Goal: Task Accomplishment & Management: Use online tool/utility

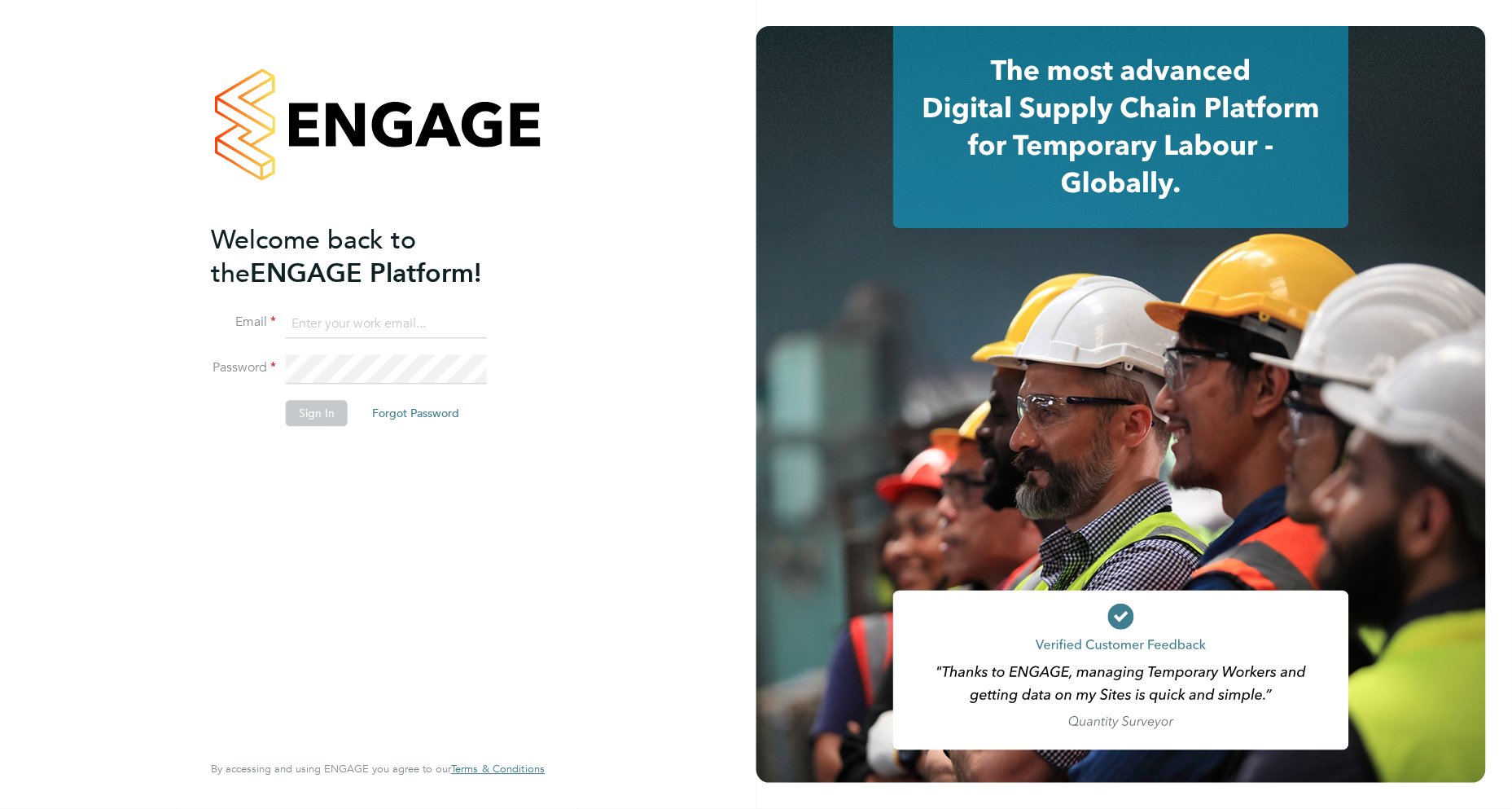
type input "[PERSON_NAME][EMAIL_ADDRESS][PERSON_NAME][DOMAIN_NAME]"
click at [399, 350] on li "Email emma.dolan@vistry.co.uk" at bounding box center [370, 331] width 317 height 45
click at [332, 400] on button "Sign In" at bounding box center [316, 414] width 62 height 26
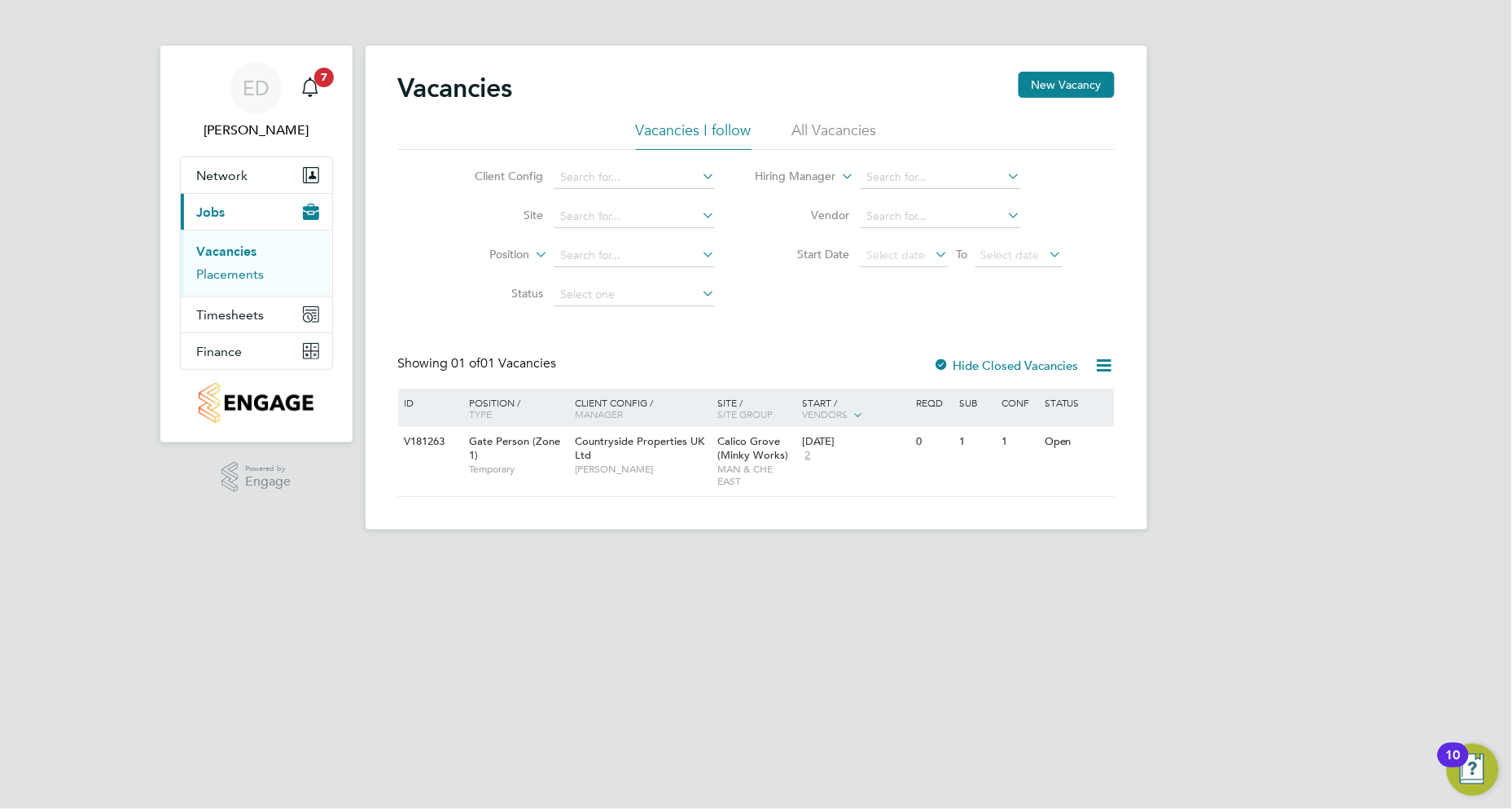
drag, startPoint x: 250, startPoint y: 275, endPoint x: 277, endPoint y: 280, distance: 27.5
click at [249, 277] on link "Placements" at bounding box center [231, 274] width 67 height 16
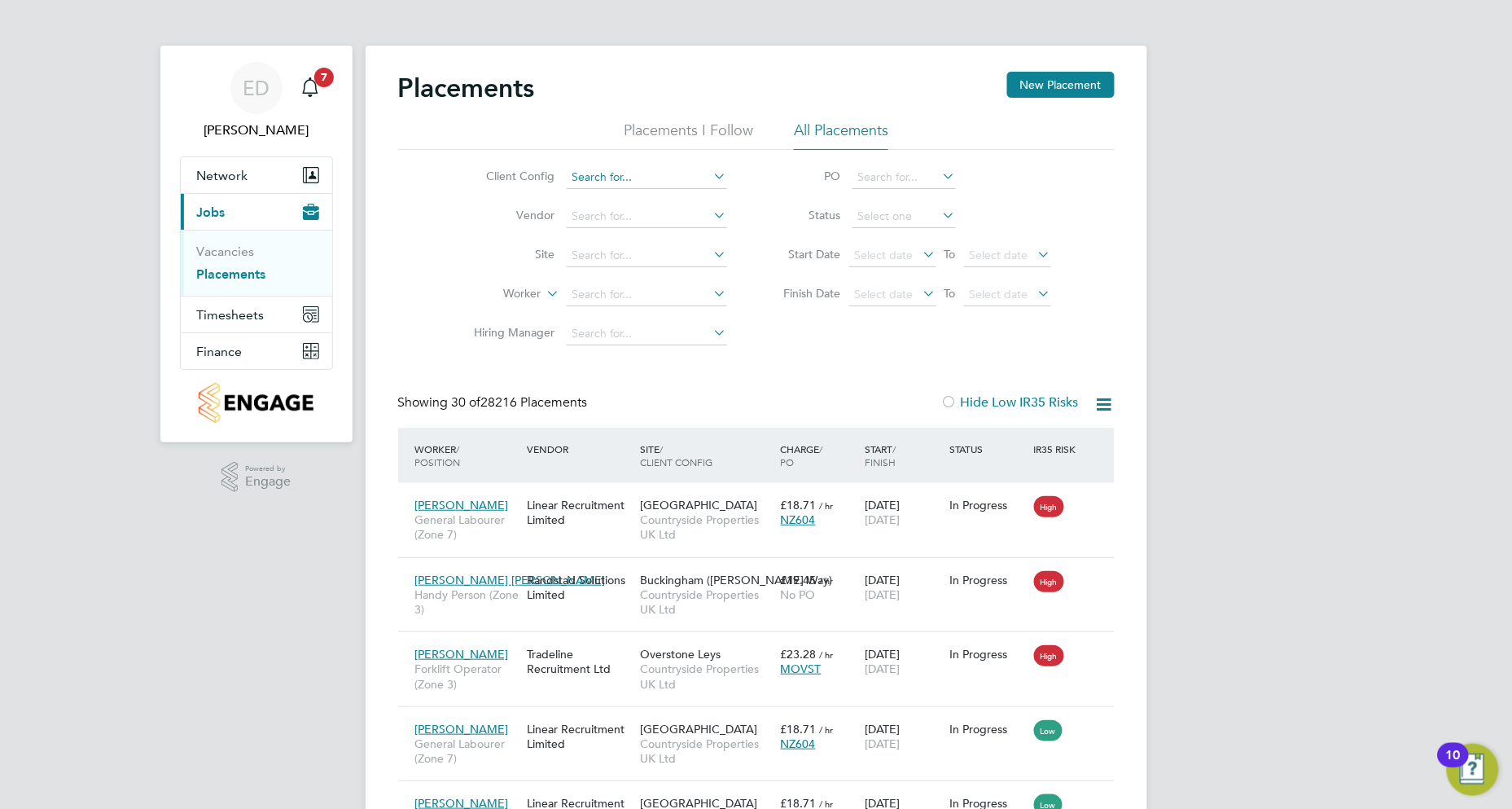
click at [646, 177] on input at bounding box center [647, 178] width 160 height 23
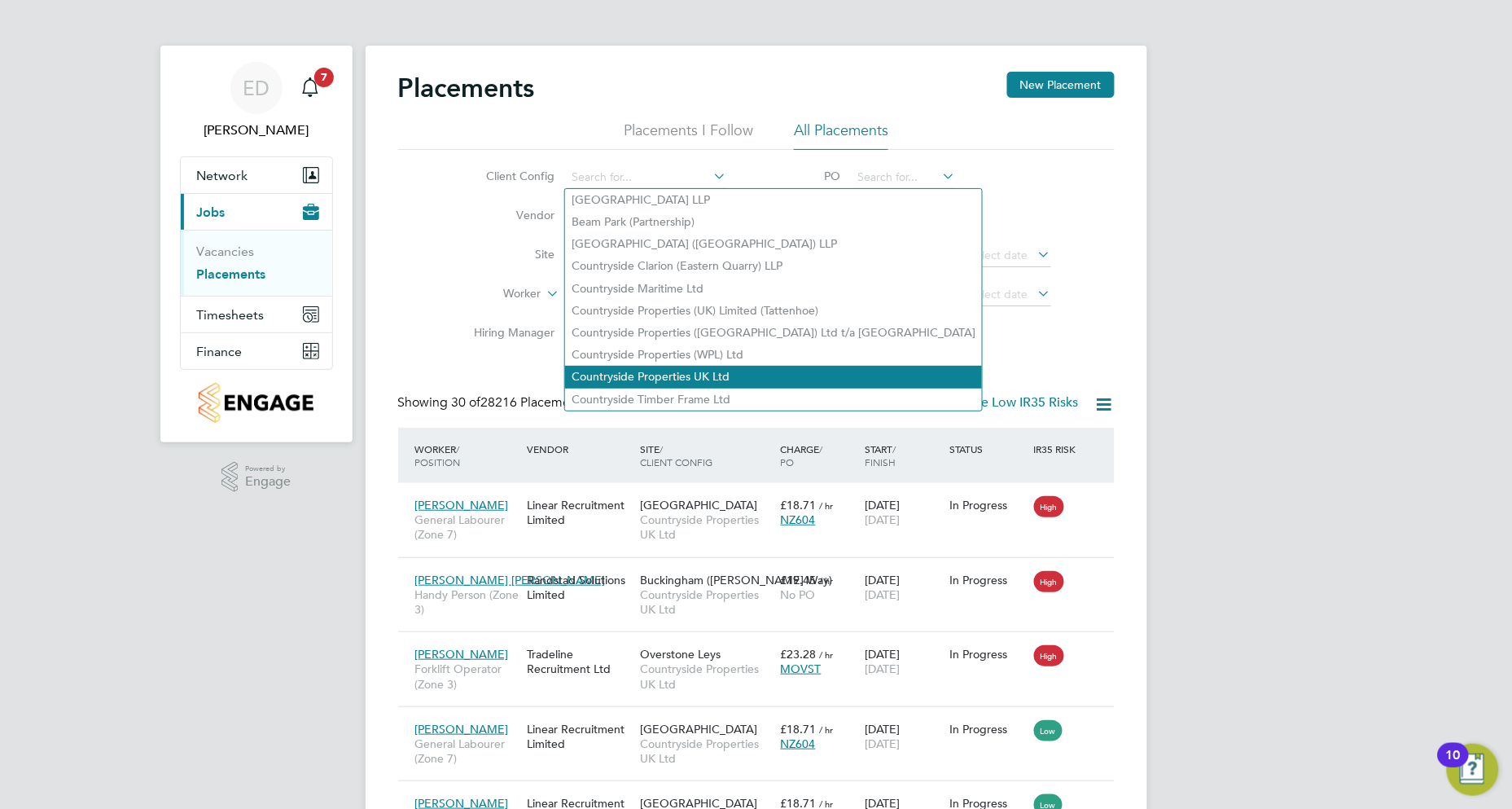
click at [693, 366] on li "Countryside Properties UK Ltd" at bounding box center [773, 377] width 417 height 22
type input "Countryside Properties UK Ltd"
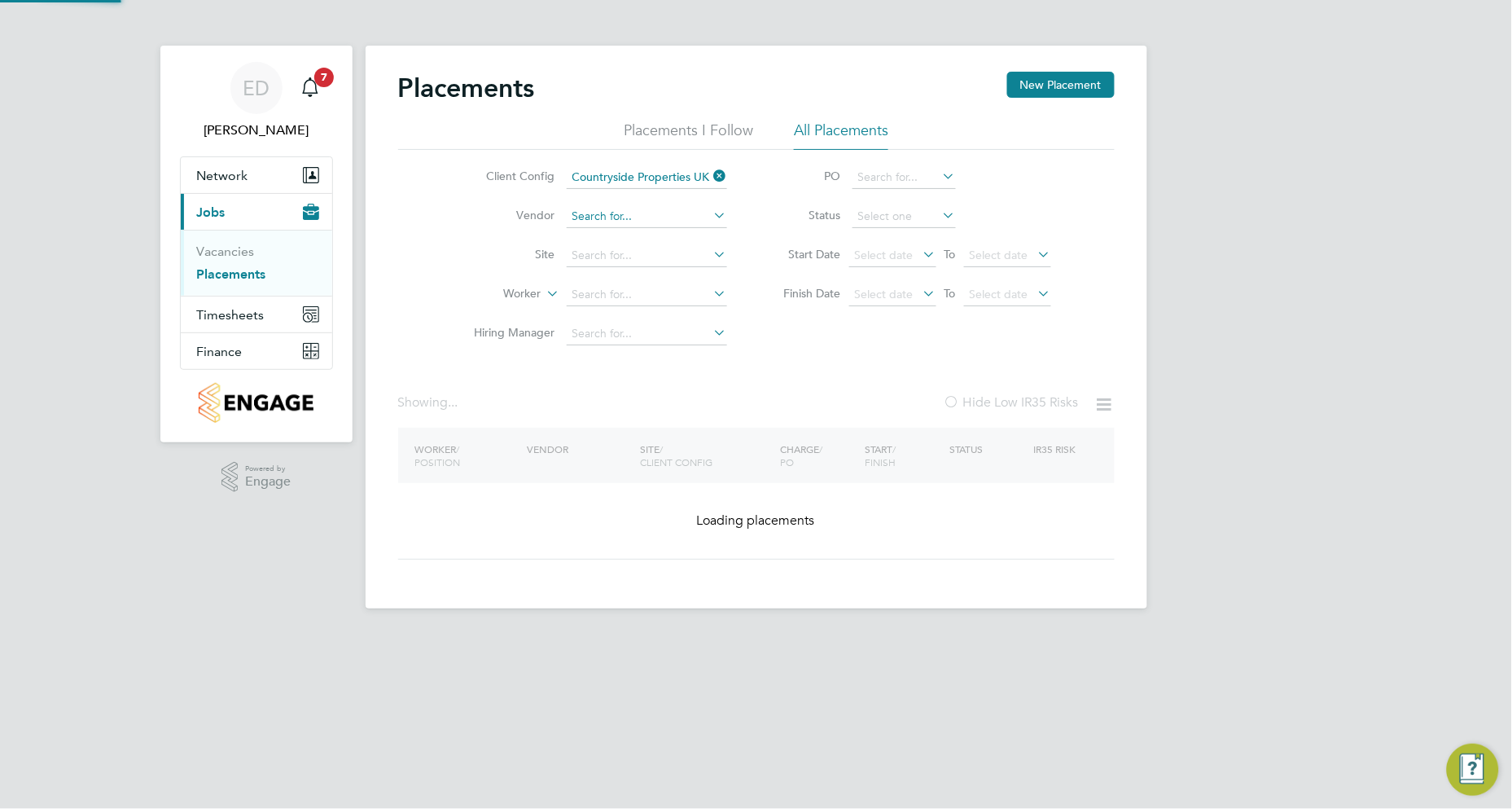
click at [636, 219] on input at bounding box center [647, 217] width 160 height 23
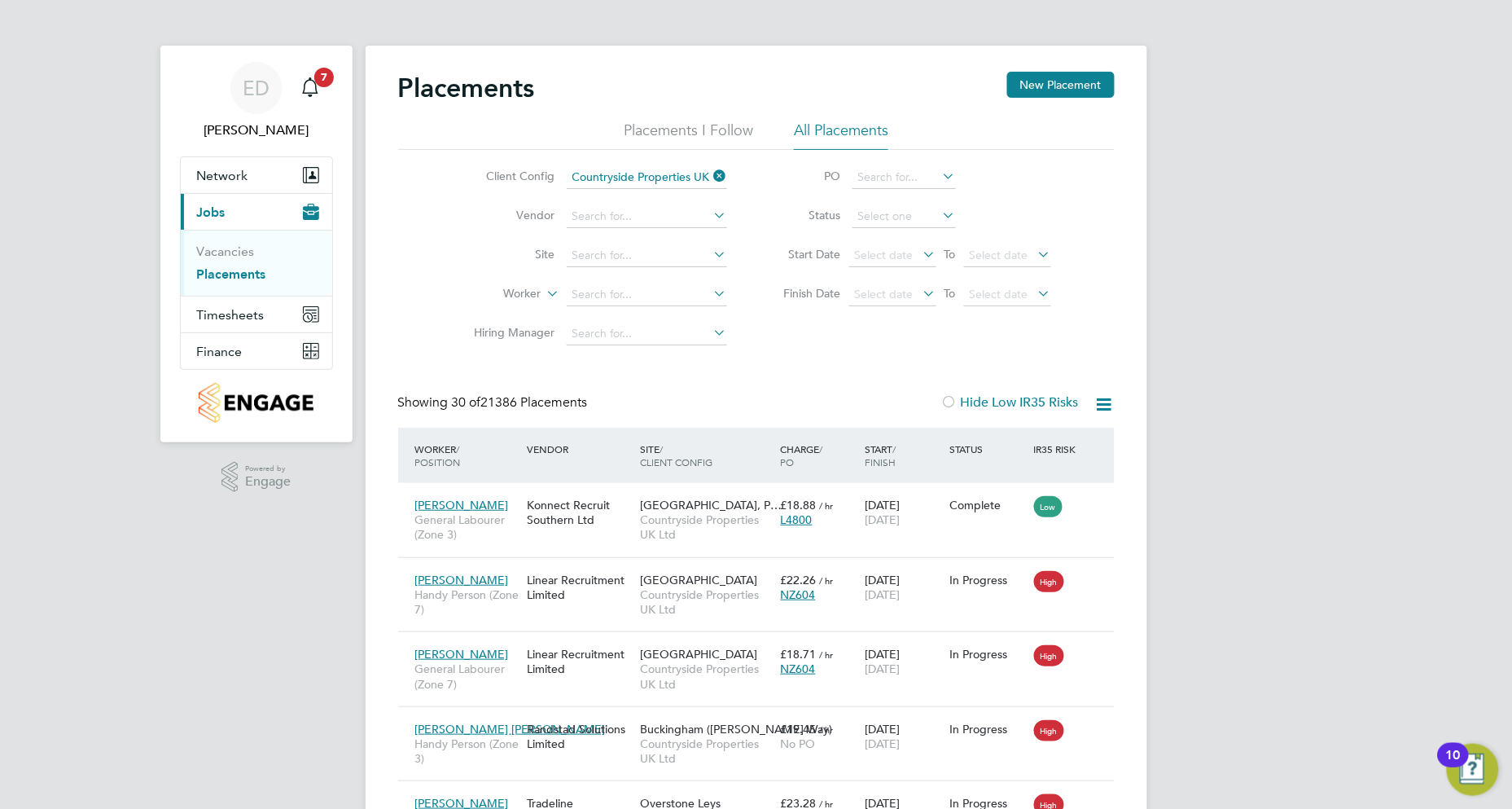
click at [743, 207] on li "Vendor" at bounding box center [594, 217] width 307 height 39
click at [673, 209] on input at bounding box center [647, 217] width 160 height 23
click at [669, 239] on li "Nort hbuild Recruitment Limited" at bounding box center [654, 238] width 178 height 22
type input "Northbuild Recruitment Limited"
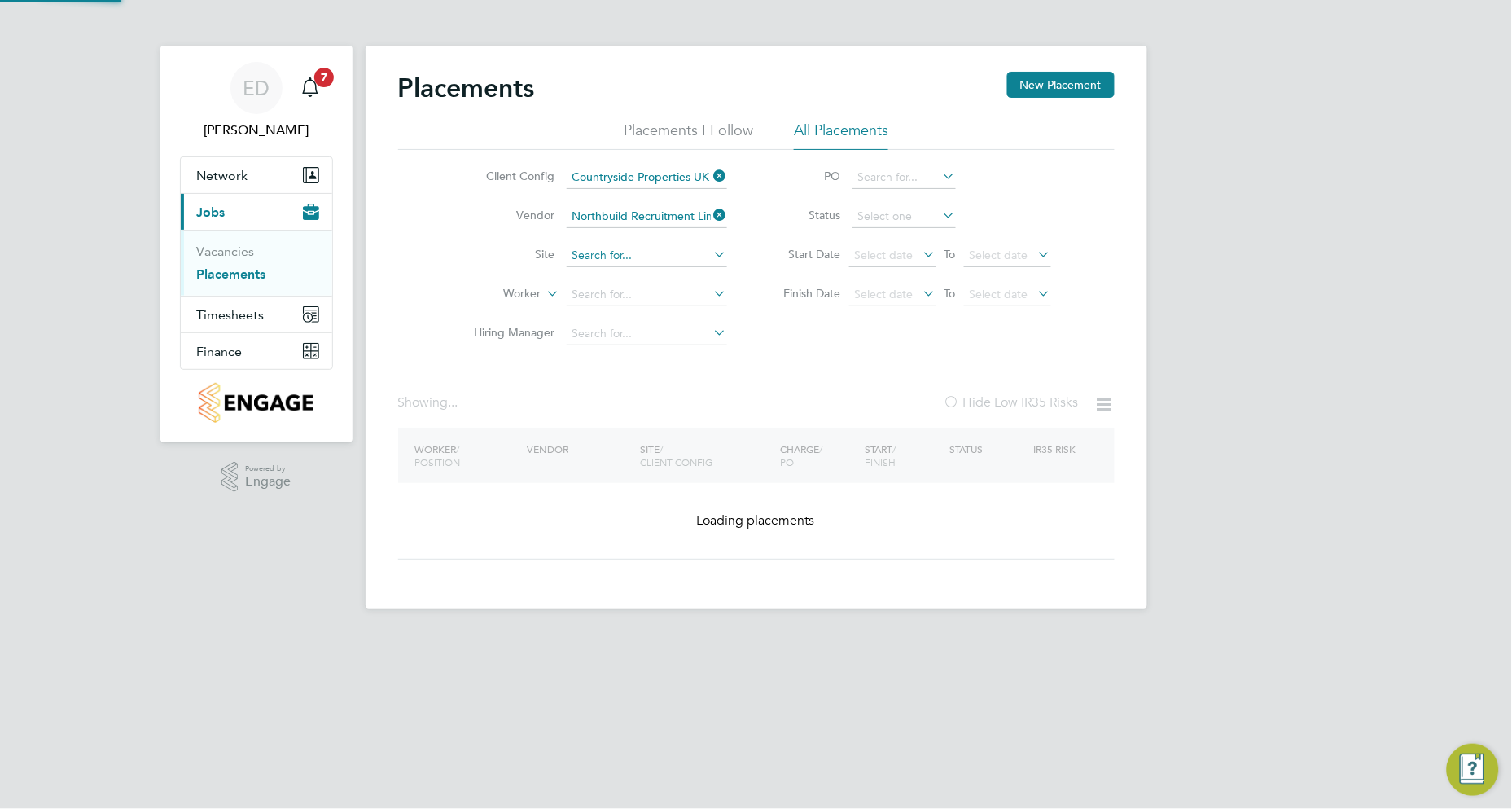
click at [642, 259] on input at bounding box center [647, 256] width 160 height 23
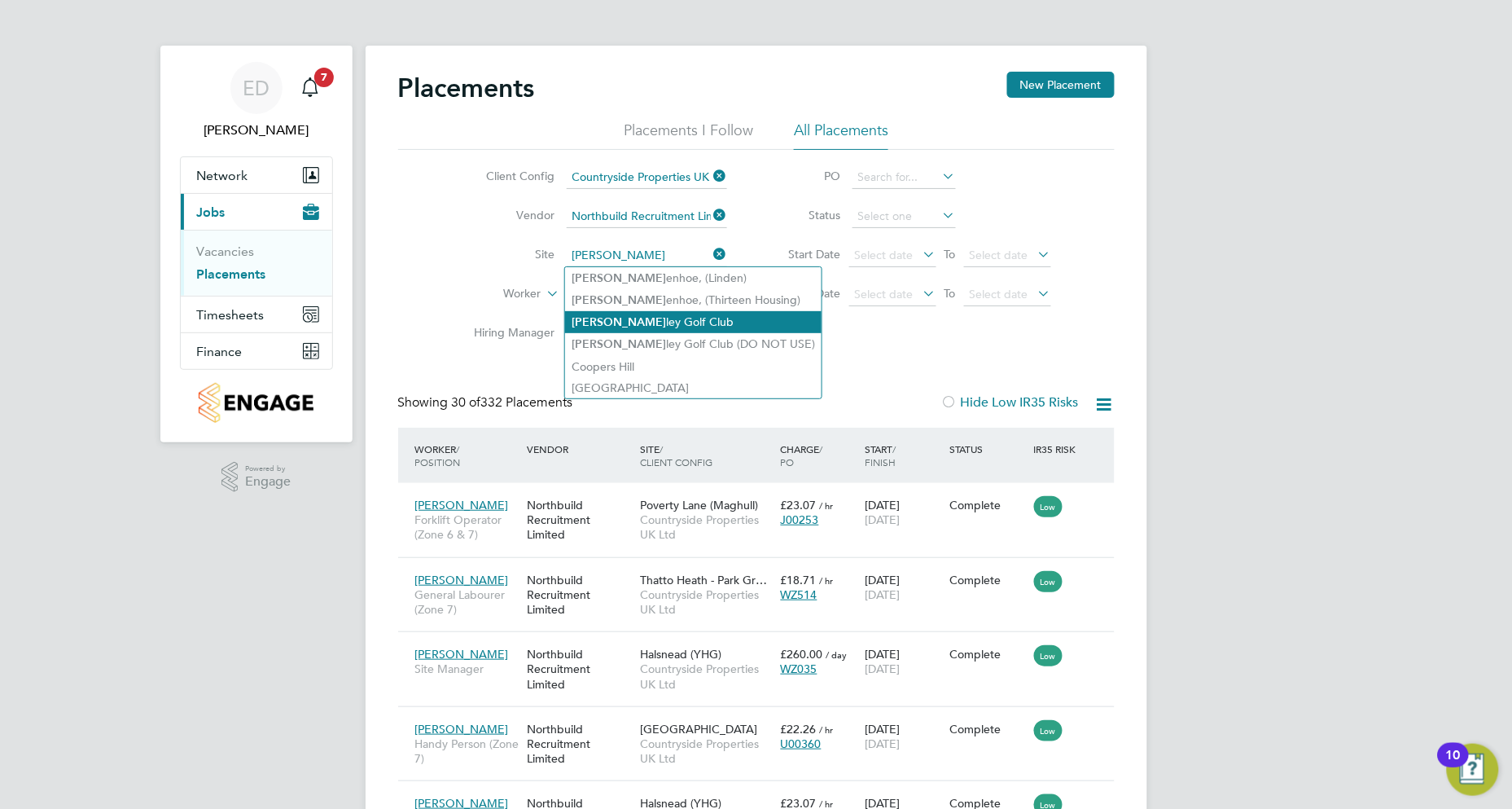
click at [647, 317] on li "[PERSON_NAME] Golf Club" at bounding box center [694, 321] width 256 height 22
type input "Brackley Golf Club"
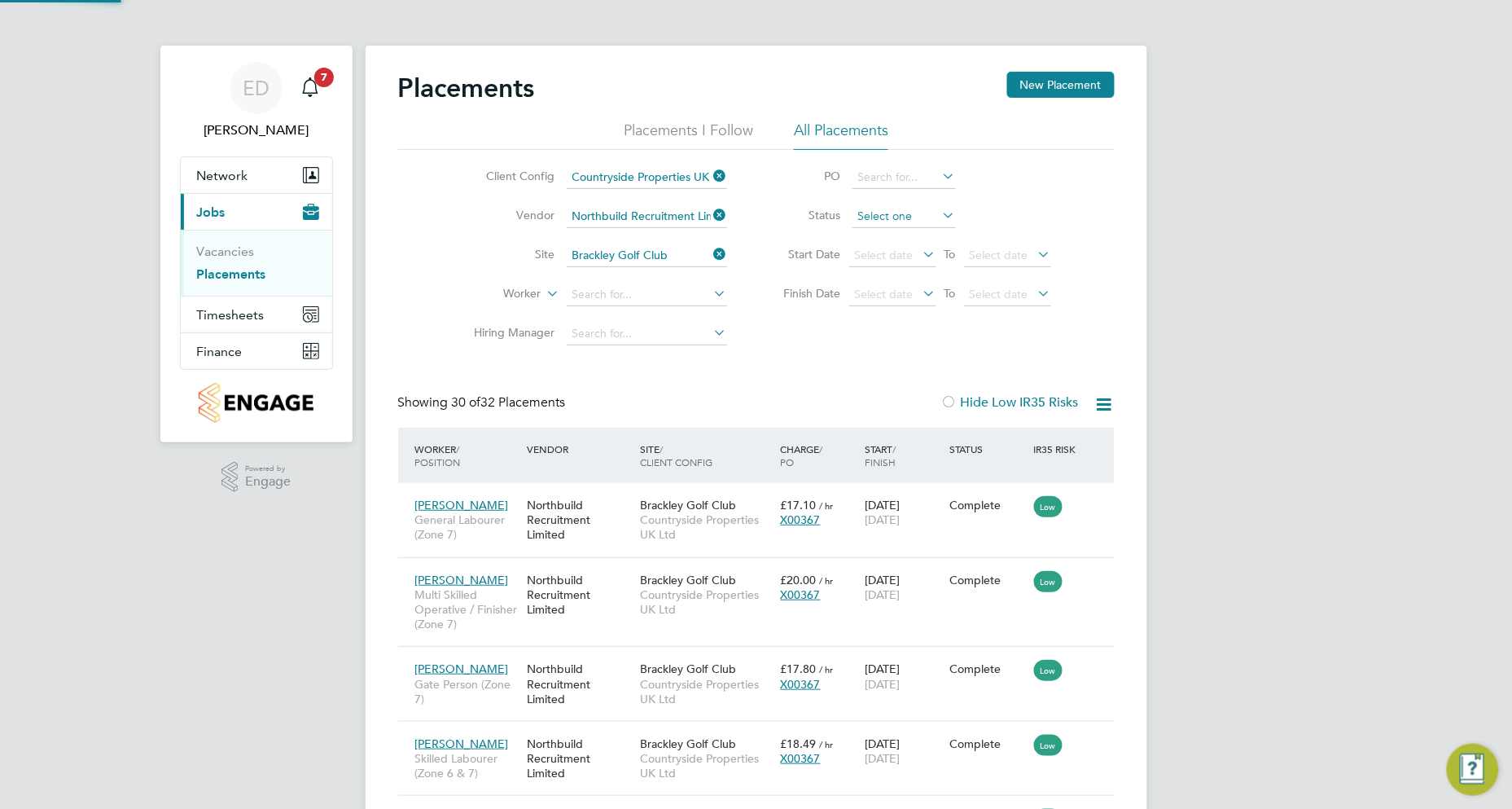
click at [901, 215] on input at bounding box center [904, 217] width 104 height 23
click at [898, 243] on li "Active" at bounding box center [903, 238] width 105 height 21
type input "Active"
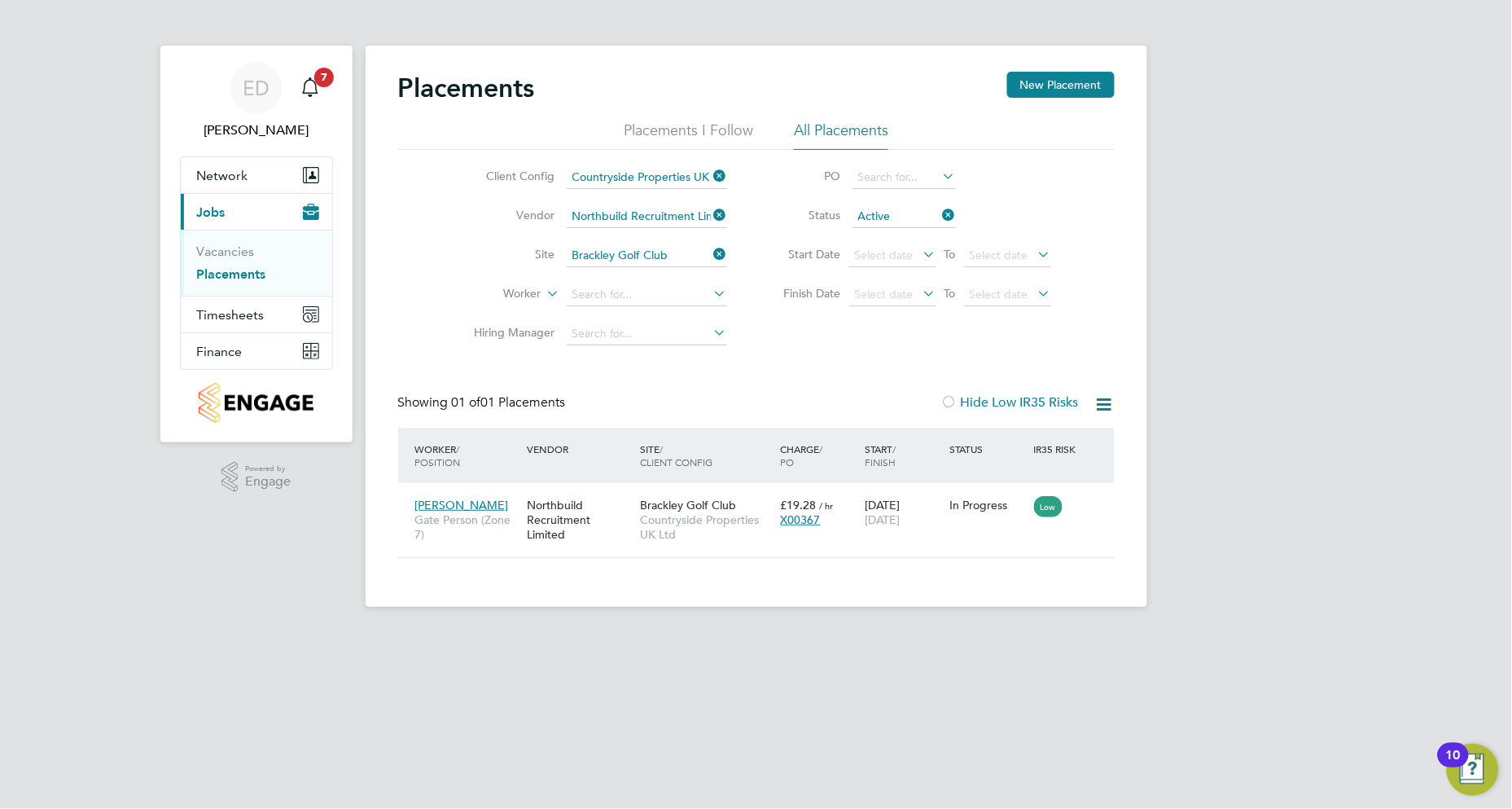
drag, startPoint x: 721, startPoint y: 214, endPoint x: 745, endPoint y: 219, distance: 24.5
click at [711, 214] on icon at bounding box center [711, 215] width 0 height 23
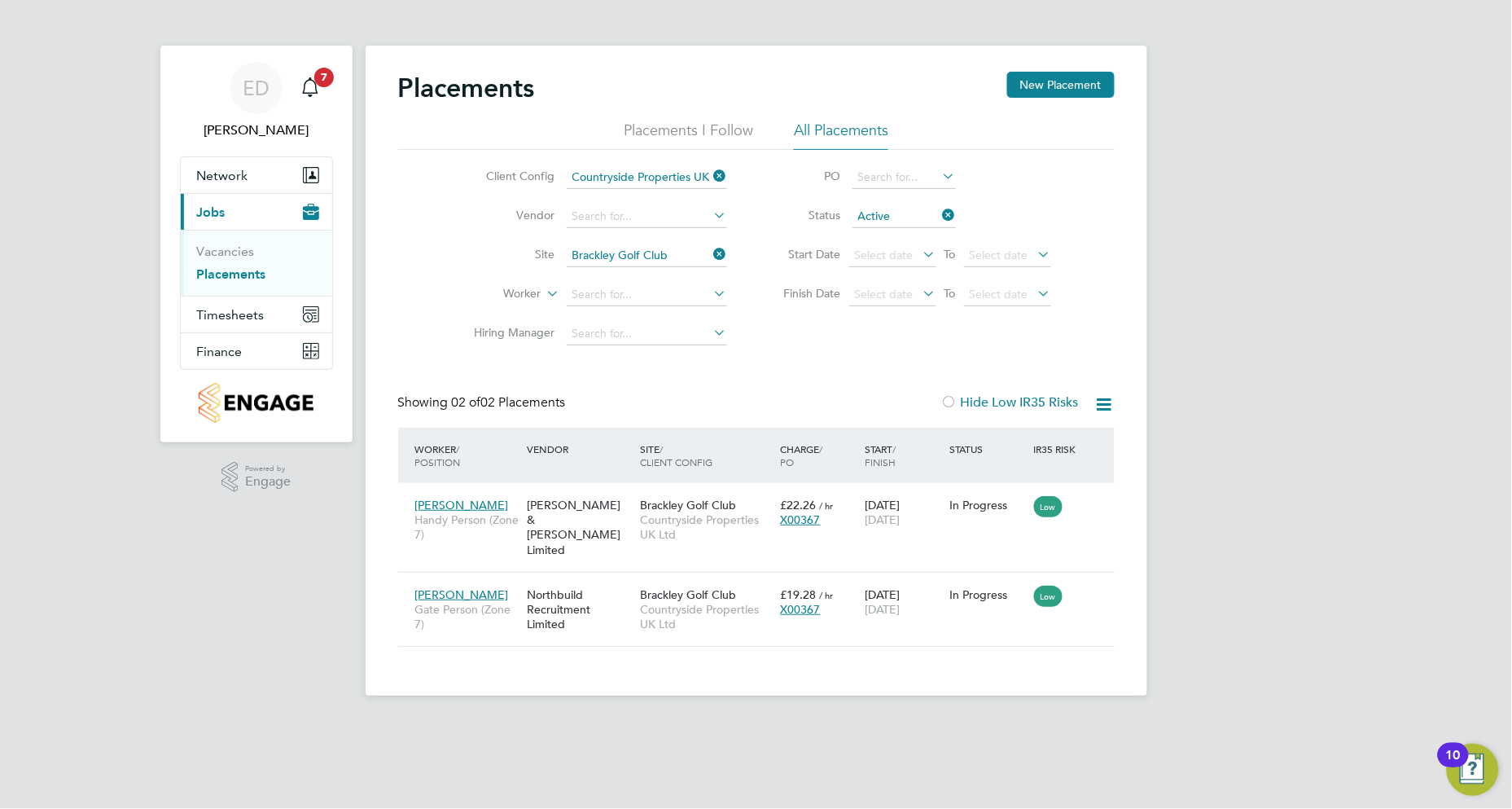
click at [818, 315] on div "Client Config Countryside Properties UK Ltd Vendor Site Brackley Golf Club Work…" at bounding box center [756, 252] width 717 height 204
click at [761, 187] on li "PO" at bounding box center [909, 178] width 324 height 39
click at [939, 214] on icon at bounding box center [939, 215] width 0 height 23
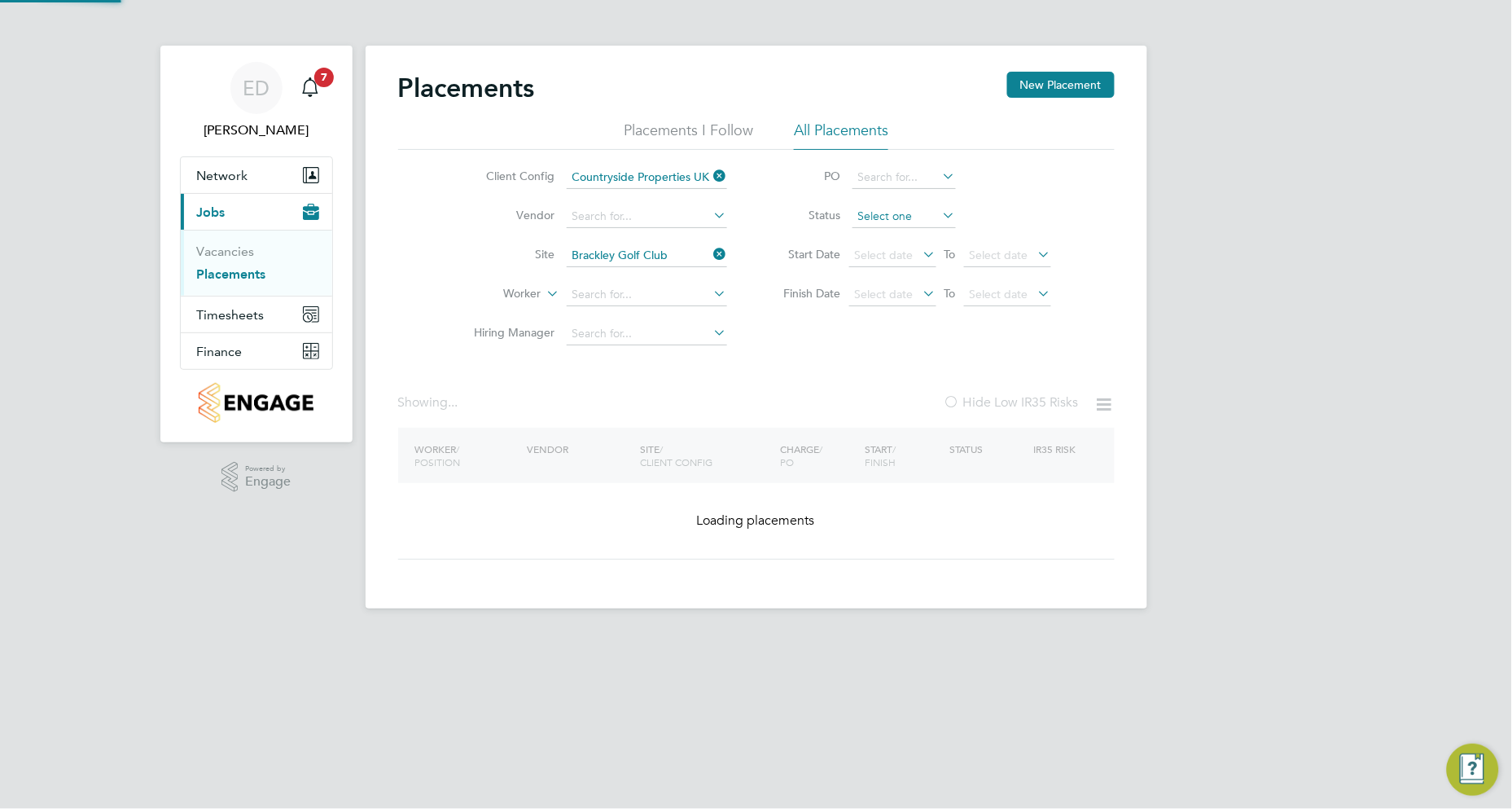
click at [934, 215] on input at bounding box center [904, 217] width 104 height 23
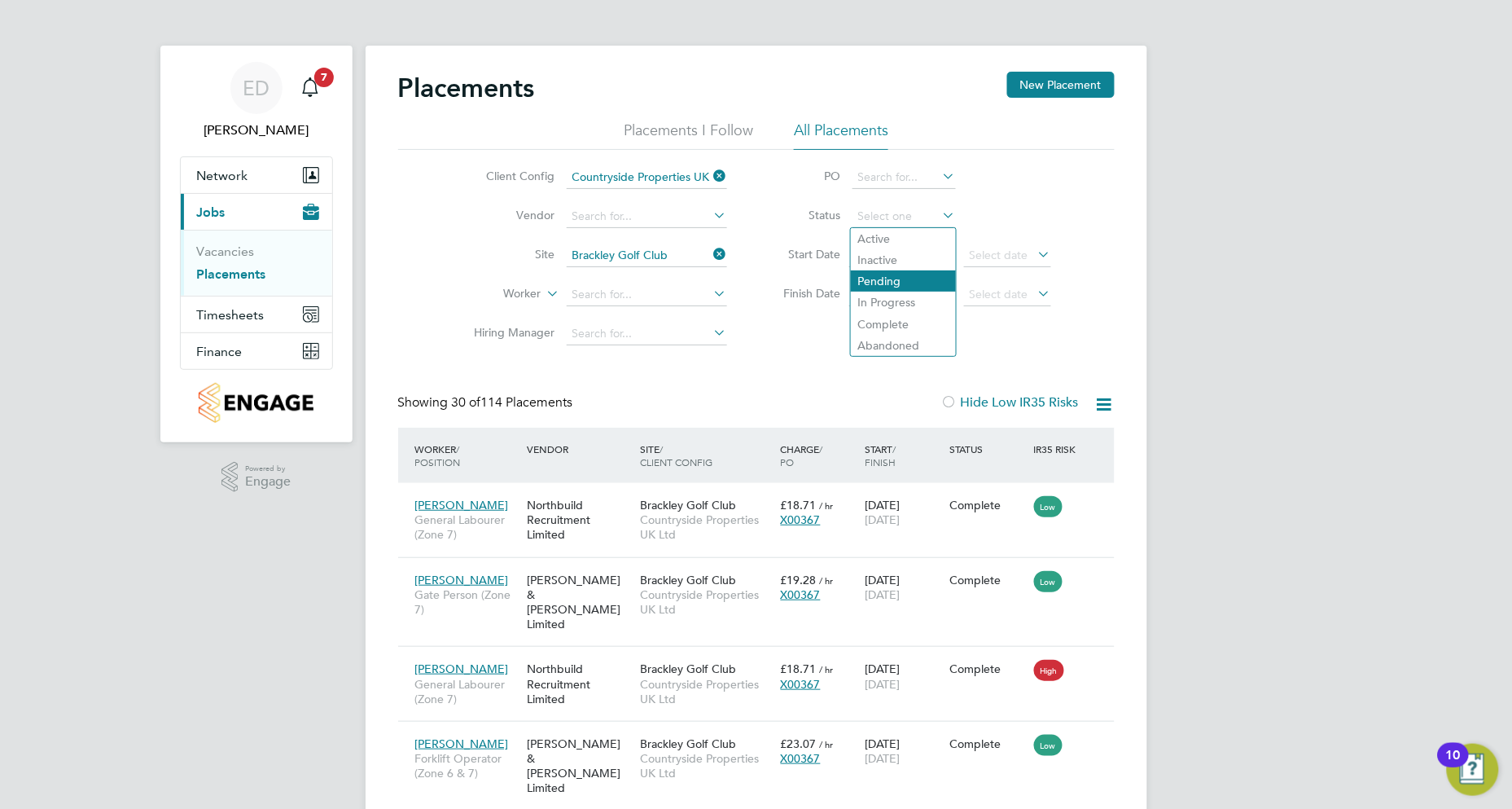
click at [897, 282] on li "Pending" at bounding box center [903, 281] width 105 height 21
type input "Pending"
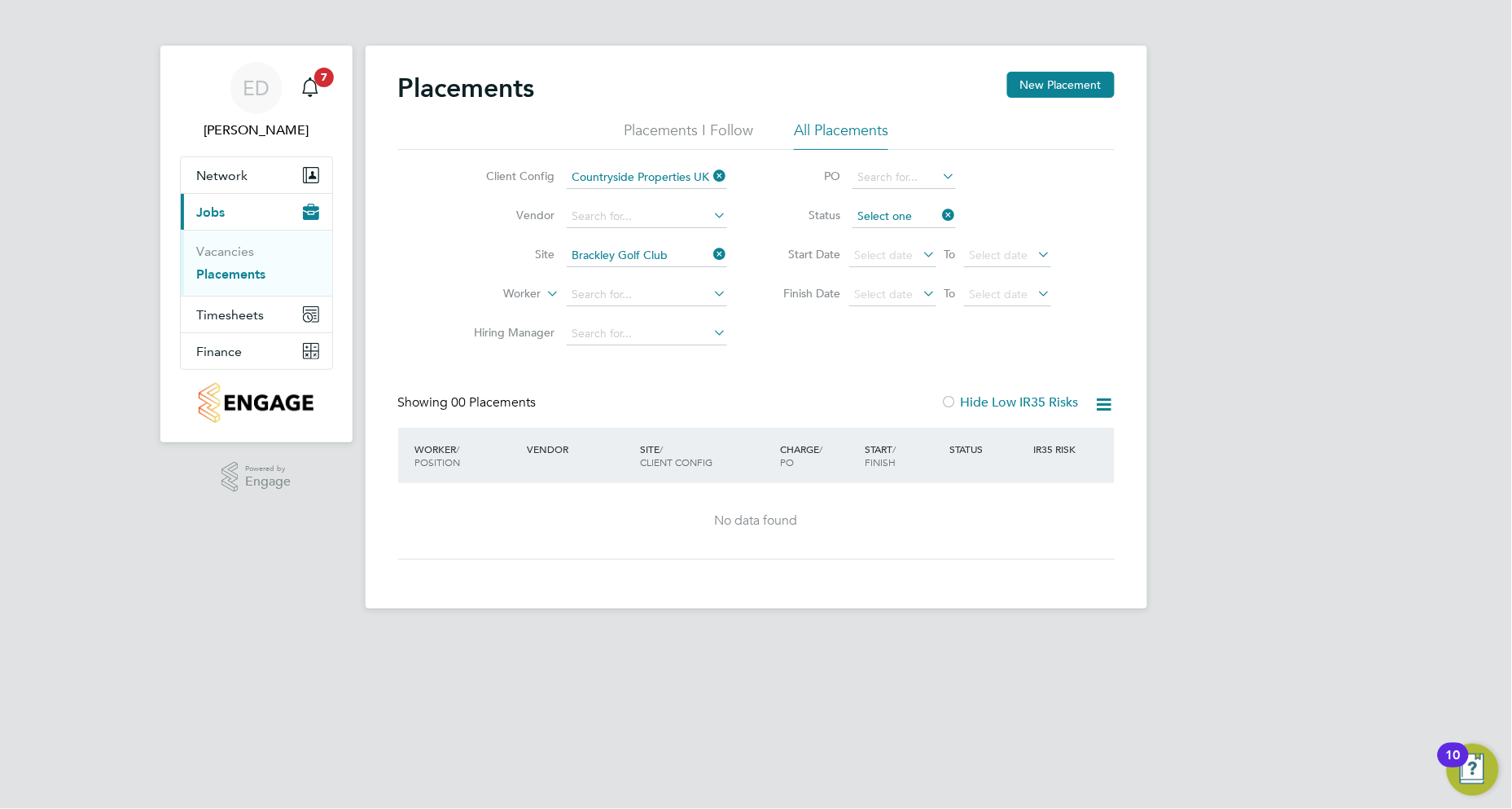
click at [902, 217] on input at bounding box center [904, 217] width 104 height 23
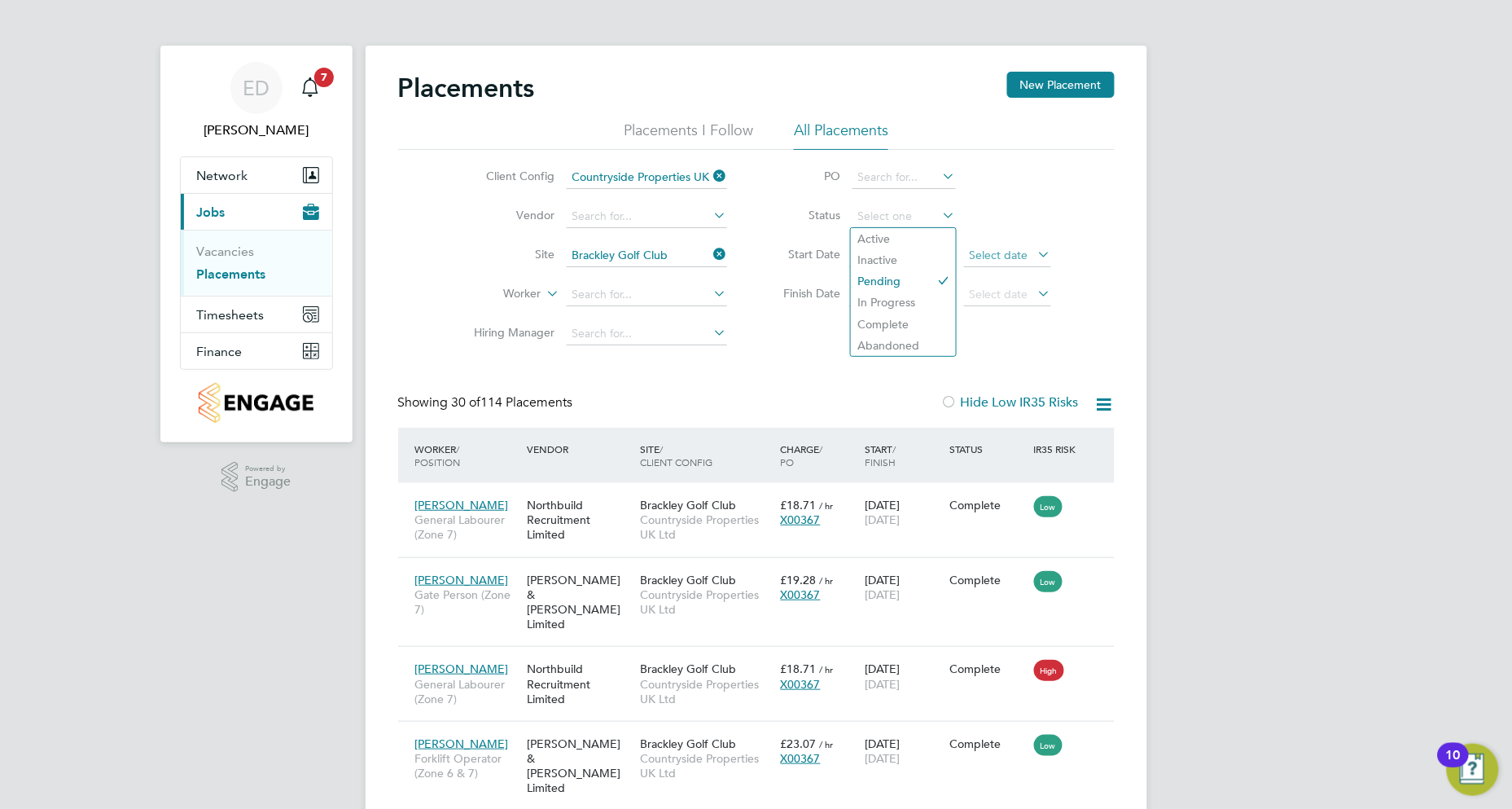
drag, startPoint x: 916, startPoint y: 236, endPoint x: 989, endPoint y: 262, distance: 77.5
click at [917, 236] on li "Active" at bounding box center [903, 238] width 105 height 21
type input "Active"
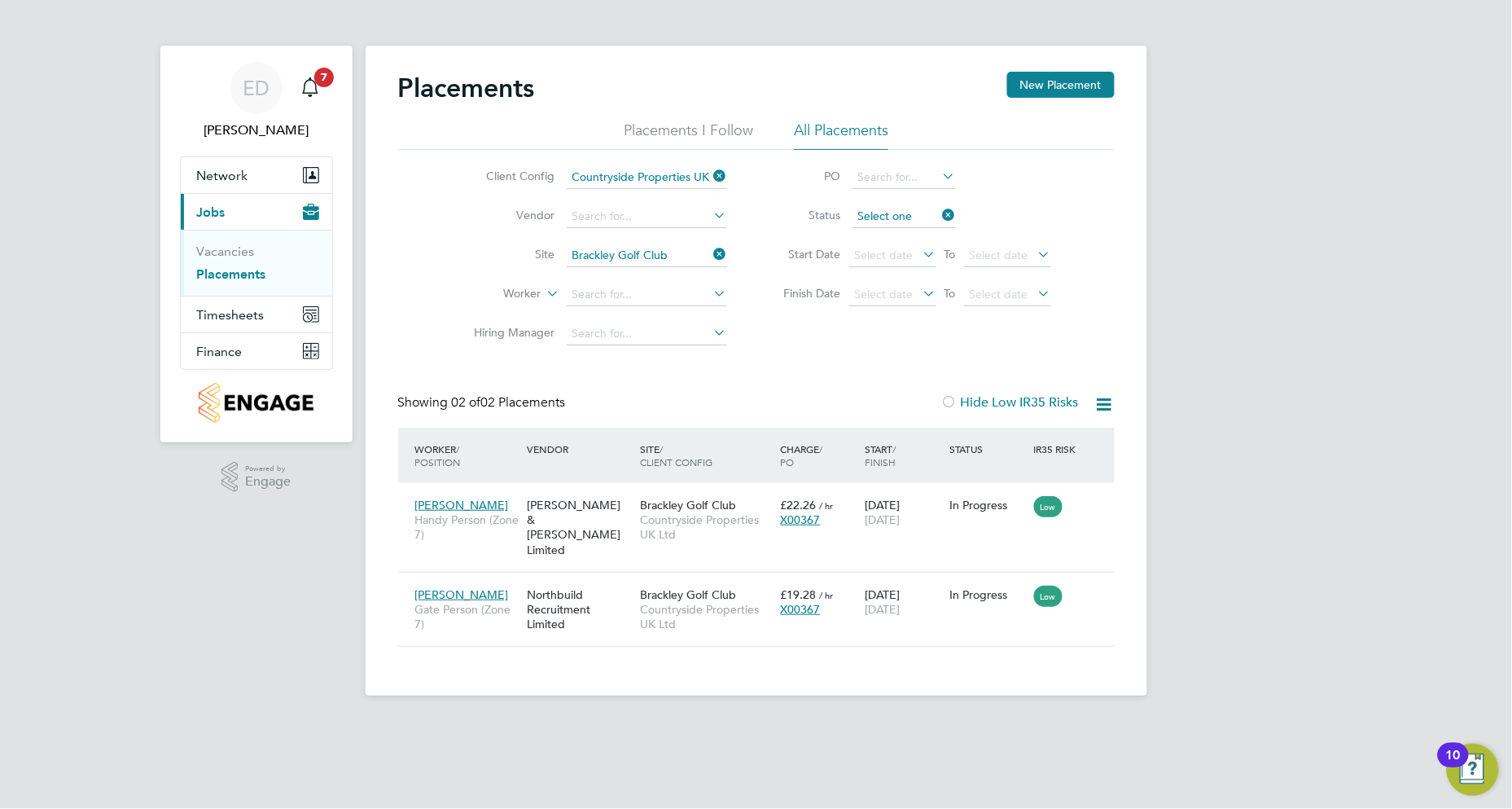
click at [899, 216] on input at bounding box center [904, 217] width 104 height 23
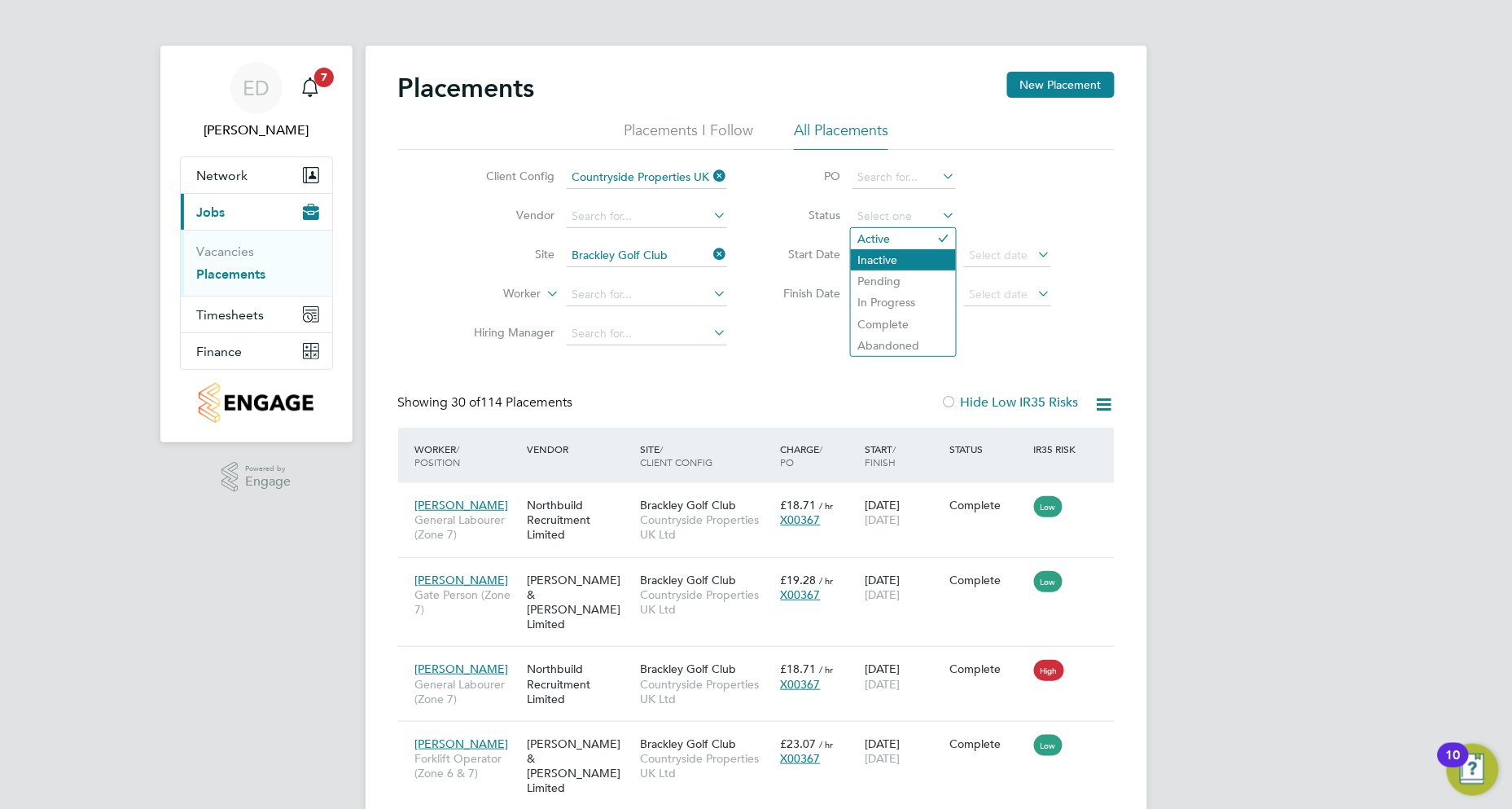
click at [900, 259] on li "Inactive" at bounding box center [903, 260] width 105 height 21
type input "Inactive"
